Goal: Book appointment/travel/reservation

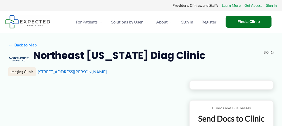
type input "**********"
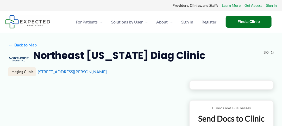
type input "**********"
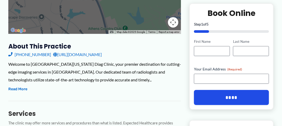
scroll to position [183, 0]
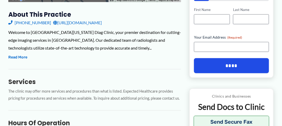
click at [89, 27] on link "[URL][DOMAIN_NAME]" at bounding box center [77, 23] width 49 height 8
